Goal: Information Seeking & Learning: Learn about a topic

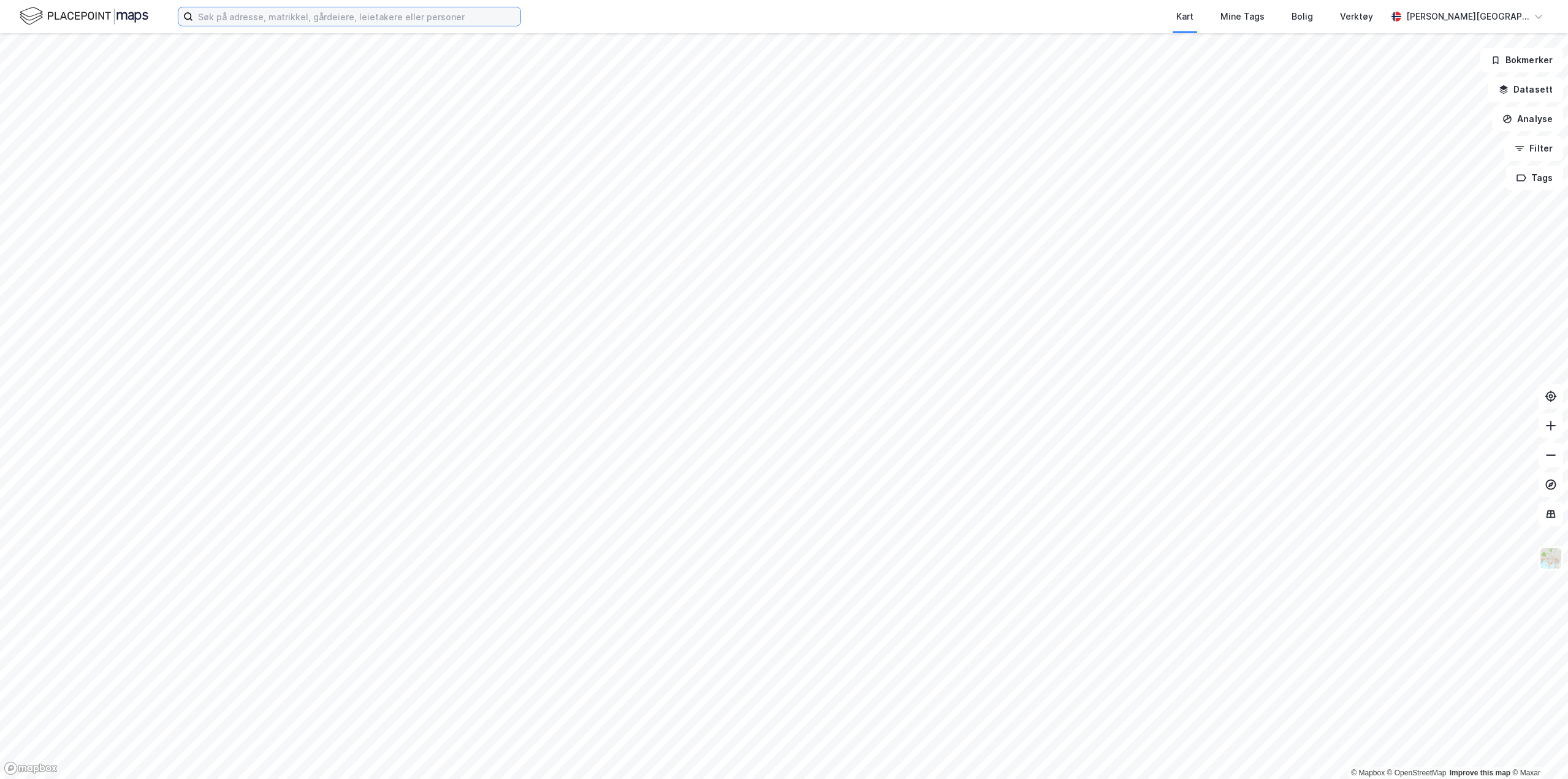
click at [293, 7] on input at bounding box center [357, 16] width 328 height 19
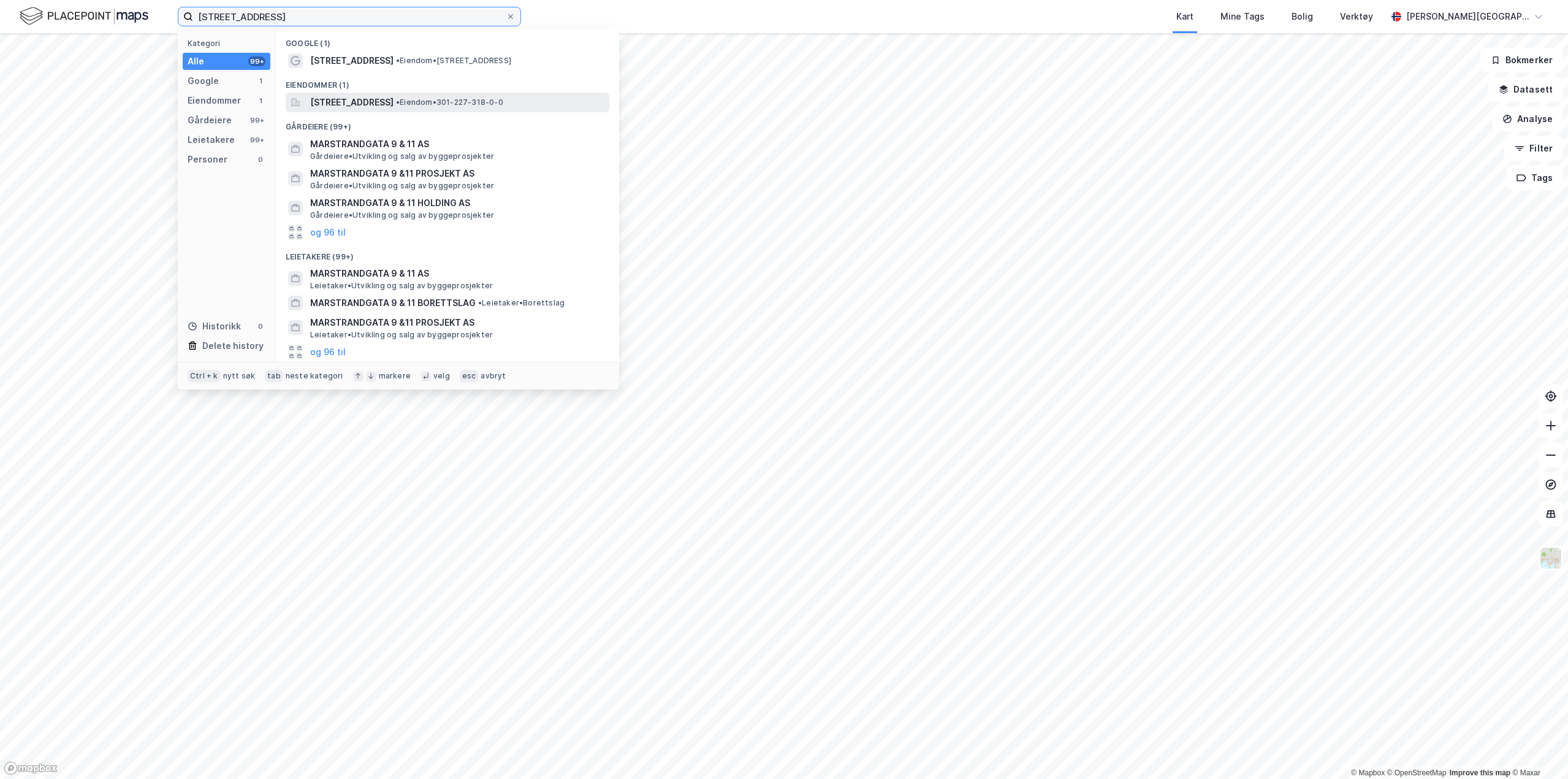
type input "[STREET_ADDRESS]"
click at [502, 101] on span "• Eiendom • 301-227-318-0-0" at bounding box center [450, 102] width 107 height 10
